Goal: Information Seeking & Learning: Learn about a topic

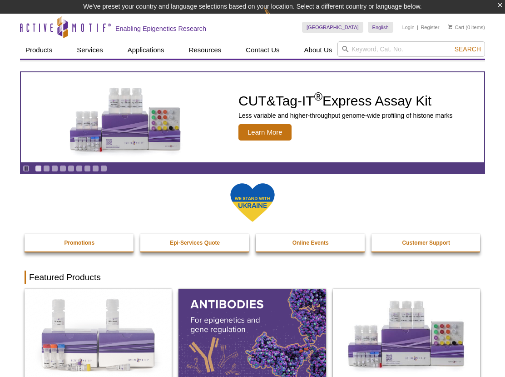
click at [360, 44] on input "search" at bounding box center [412, 48] width 148 height 15
type input "61385"
click at [452, 45] on button "Search" at bounding box center [468, 49] width 32 height 8
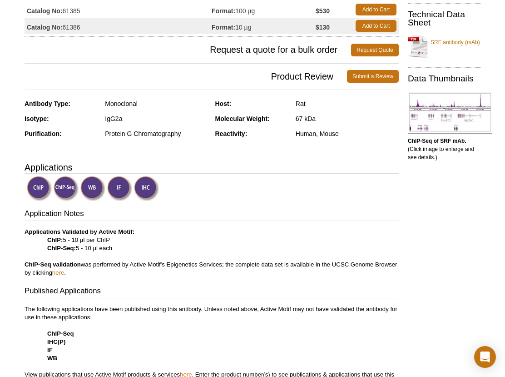
scroll to position [151, 0]
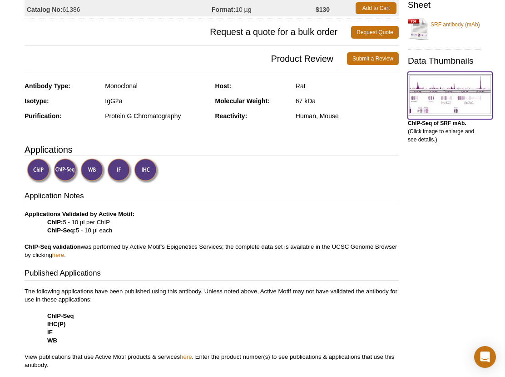
click at [459, 94] on img at bounding box center [450, 95] width 85 height 42
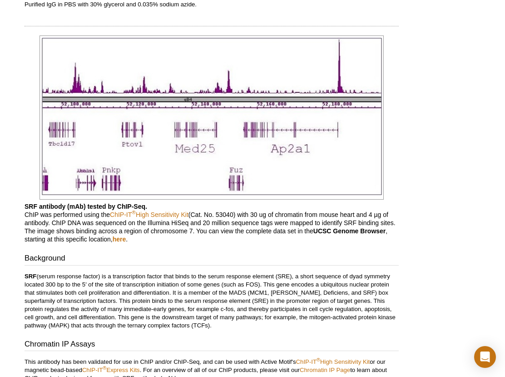
scroll to position [567, 0]
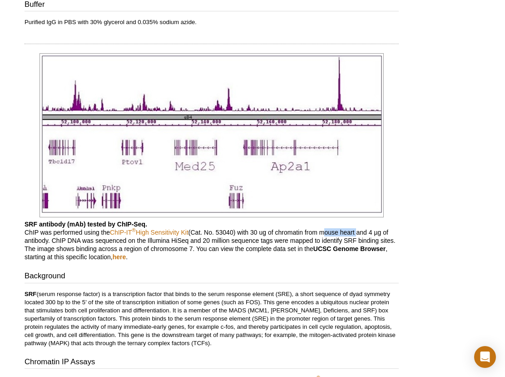
drag, startPoint x: 323, startPoint y: 232, endPoint x: 360, endPoint y: 231, distance: 36.3
click at [360, 231] on p "SRF antibody (mAb) tested by ChIP-Seq. ChIP was performed using the ChIP-IT ® H…" at bounding box center [212, 240] width 374 height 41
drag, startPoint x: 236, startPoint y: 264, endPoint x: 273, endPoint y: 261, distance: 36.4
click at [238, 264] on div "Feedback Print SRF antibody (mAb) RRID: AB_2793614 Clone: 2C5 Catalog No: 61385…" at bounding box center [209, 27] width 379 height 1045
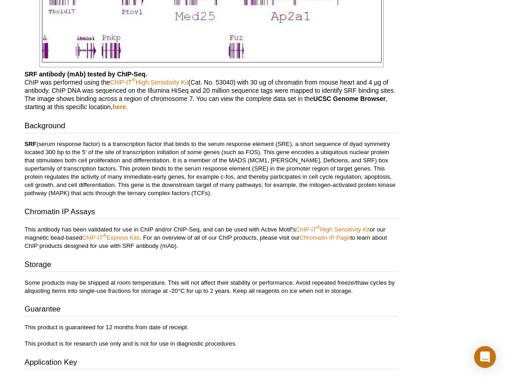
scroll to position [718, 0]
